Goal: Find specific page/section: Find specific page/section

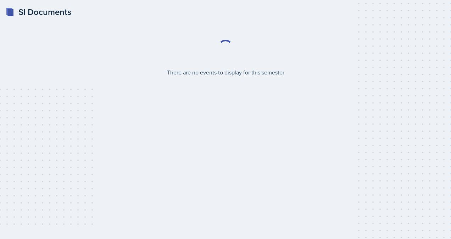
select select "2bed604d-1099-4043-b1bc-2365e8740244"
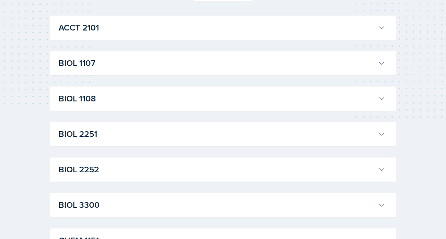
scroll to position [142, 0]
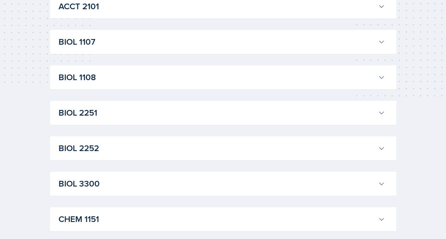
click at [87, 41] on h3 "BIOL 1107" at bounding box center [217, 41] width 316 height 13
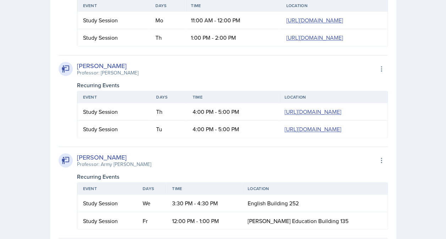
scroll to position [461, 0]
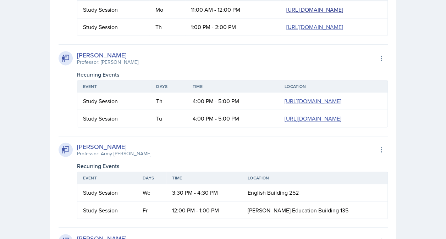
click at [286, 13] on link "[URL][DOMAIN_NAME]" at bounding box center [314, 10] width 57 height 8
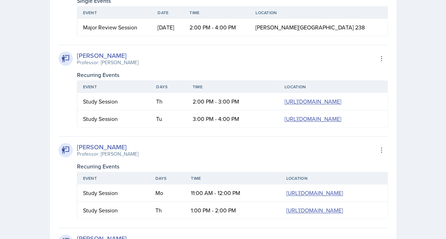
scroll to position [355, 0]
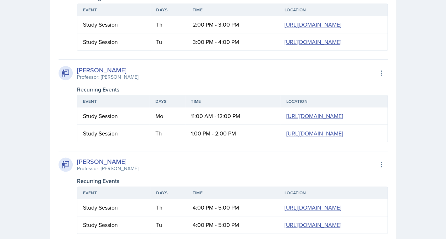
click at [96, 81] on div "Professor: [PERSON_NAME]" at bounding box center [107, 76] width 61 height 7
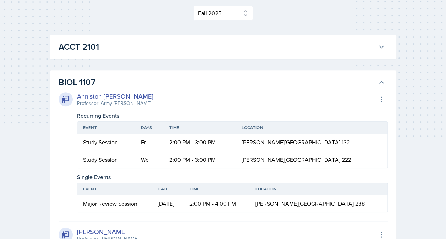
scroll to position [0, 0]
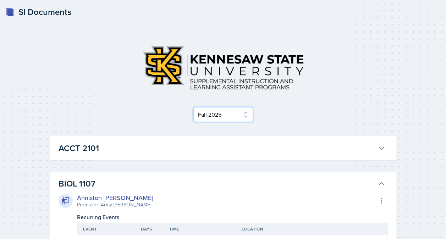
click at [240, 116] on select "Select Semester Fall 2025 Summer 2025 Spring 2025 Fall 2024 Summer 2024 Spring …" at bounding box center [223, 114] width 60 height 15
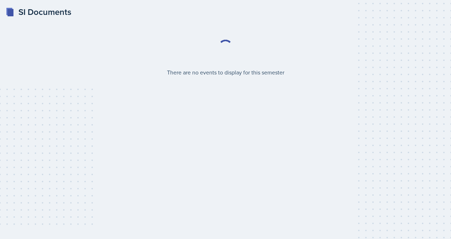
select select "2bed604d-1099-4043-b1bc-2365e8740244"
